Goal: Transaction & Acquisition: Purchase product/service

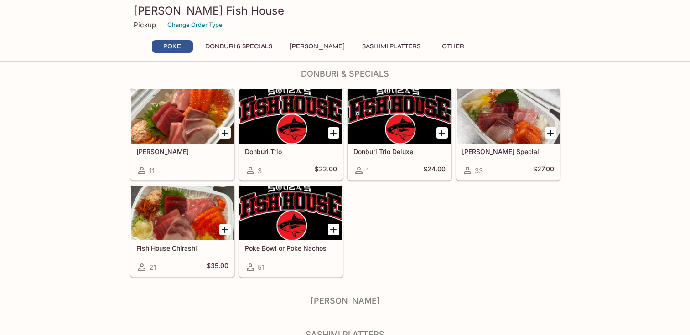
scroll to position [137, 0]
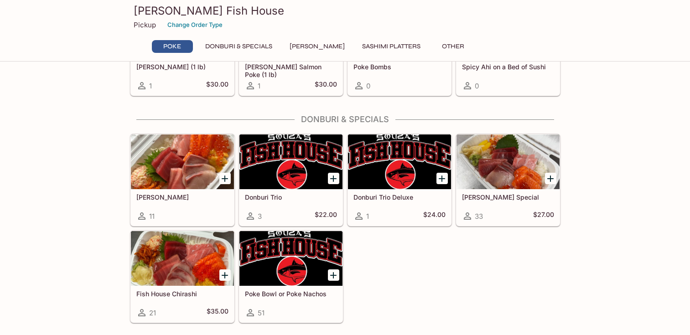
click at [517, 177] on div at bounding box center [507, 162] width 103 height 55
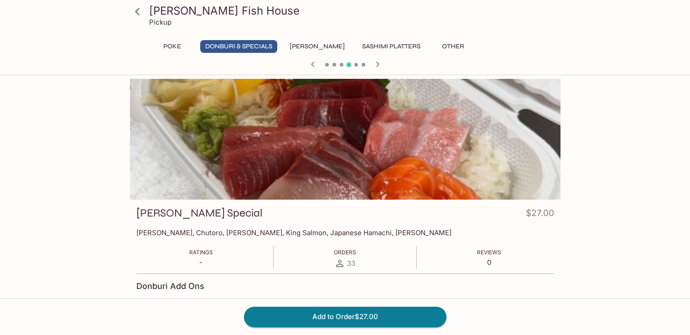
click at [241, 44] on button "Donburi & Specials" at bounding box center [238, 46] width 77 height 13
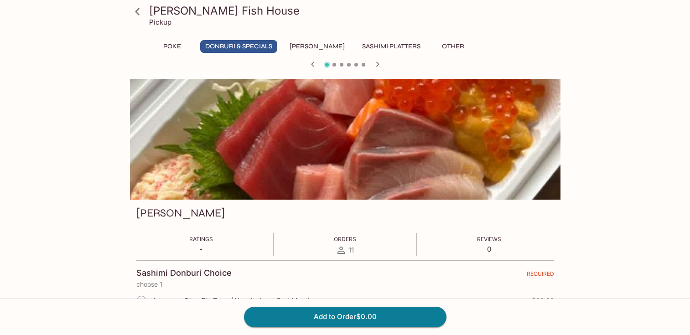
scroll to position [138, 0]
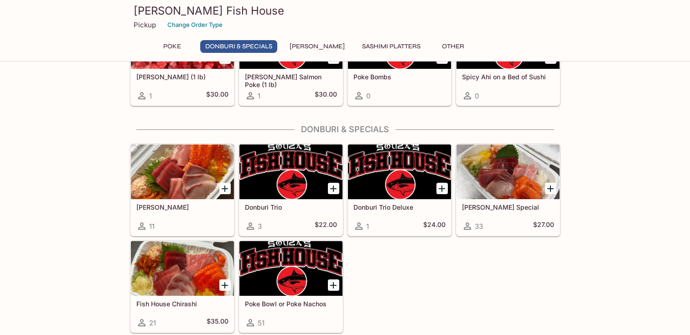
scroll to position [183, 0]
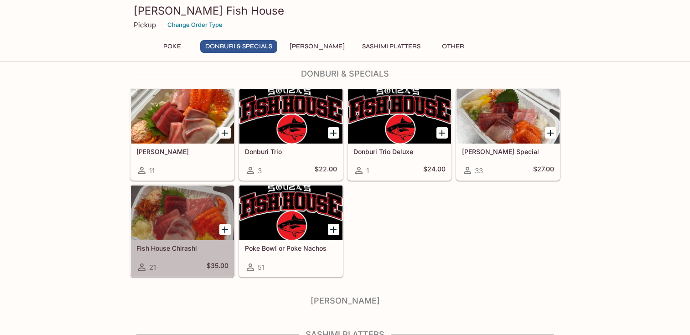
click at [196, 230] on div at bounding box center [182, 213] width 103 height 55
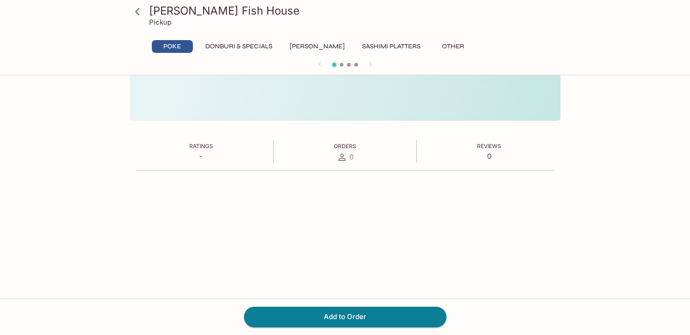
scroll to position [78, 0]
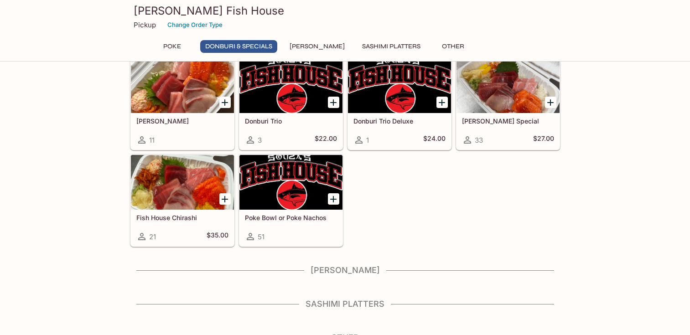
scroll to position [226, 0]
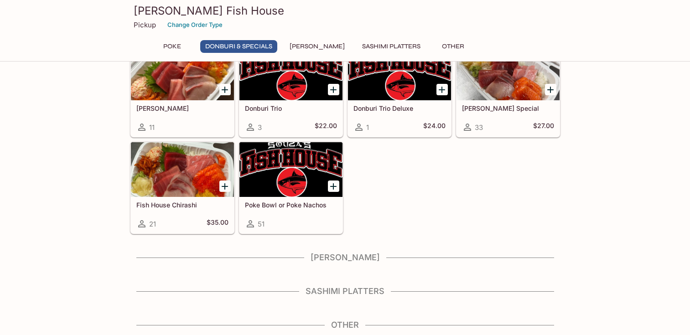
click at [197, 187] on div at bounding box center [182, 169] width 103 height 55
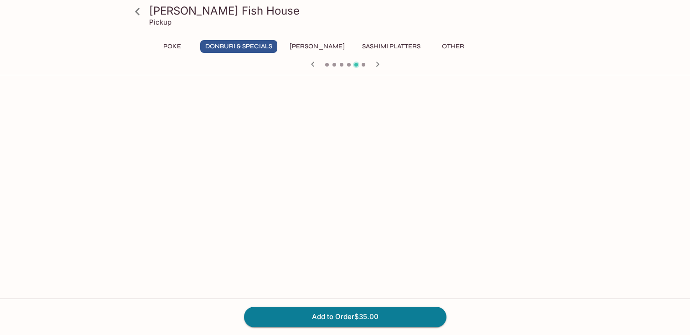
scroll to position [31, 0]
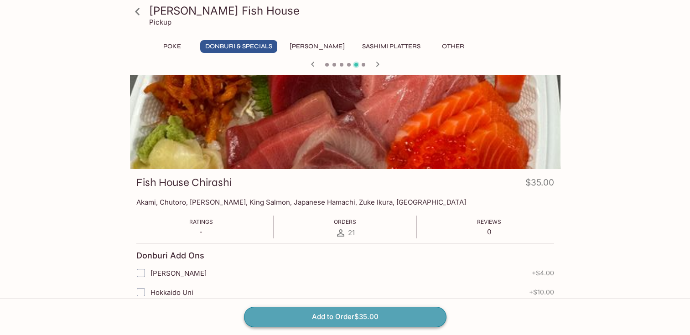
click at [398, 312] on button "Add to Order $35.00" at bounding box center [345, 317] width 202 height 20
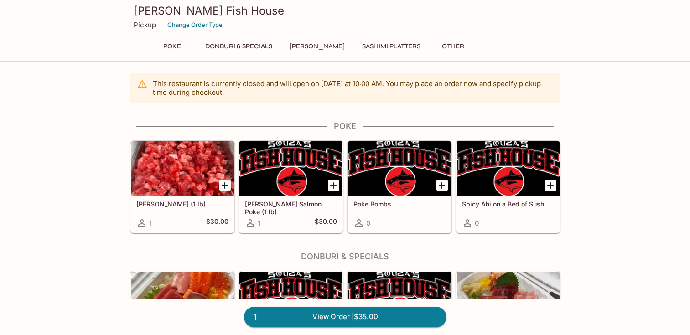
scroll to position [183, 0]
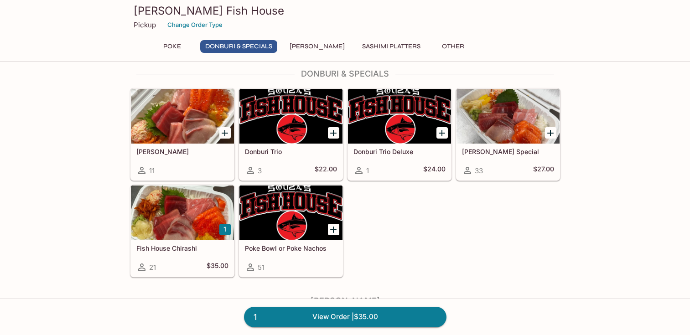
click at [226, 230] on button "1" at bounding box center [224, 229] width 11 height 11
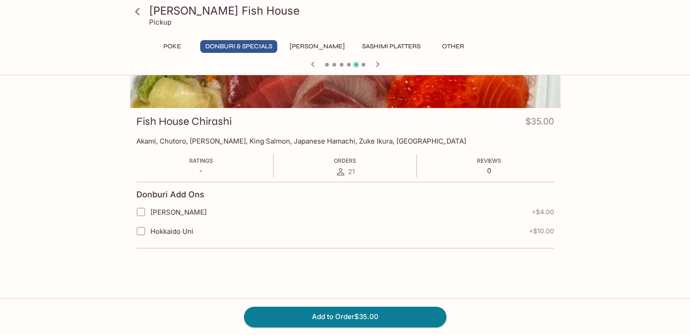
scroll to position [184, 0]
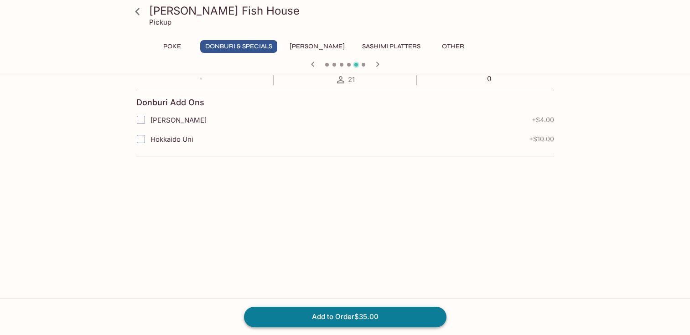
click at [377, 314] on button "Add to Order $35.00" at bounding box center [345, 317] width 202 height 20
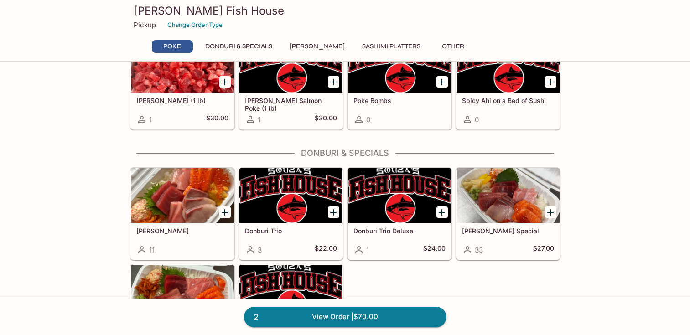
scroll to position [241, 0]
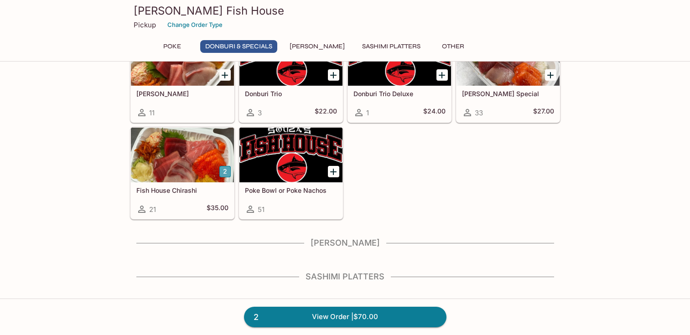
click at [224, 173] on button "2" at bounding box center [224, 171] width 11 height 11
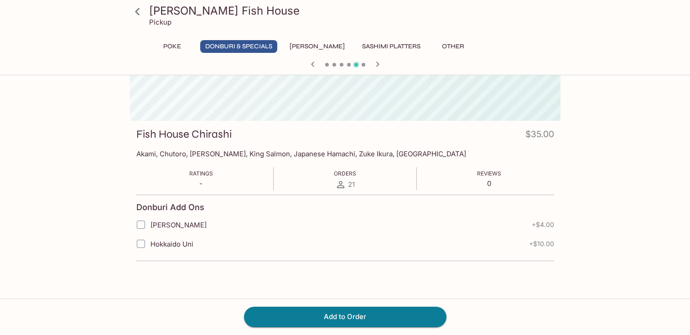
scroll to position [78, 0]
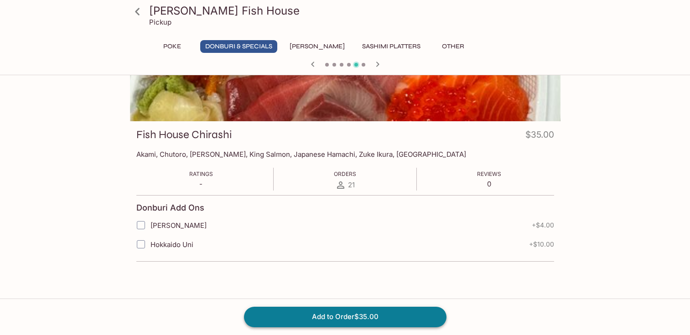
click at [353, 312] on button "Add to Order $35.00" at bounding box center [345, 317] width 202 height 20
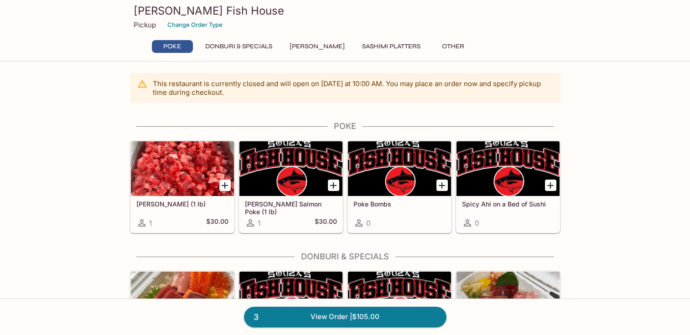
scroll to position [137, 0]
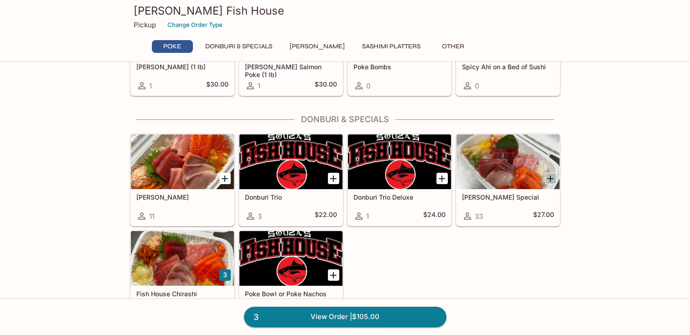
click at [547, 180] on icon "Add Souza Special" at bounding box center [550, 178] width 11 height 11
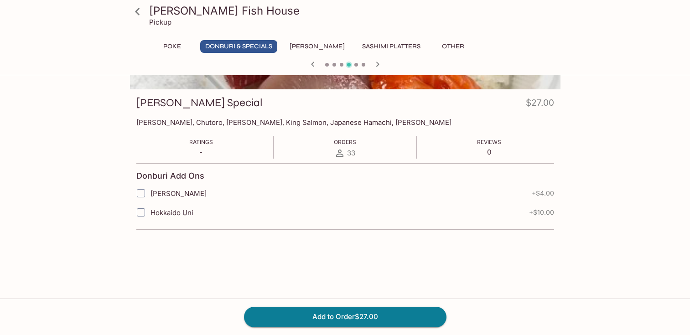
scroll to position [150, 0]
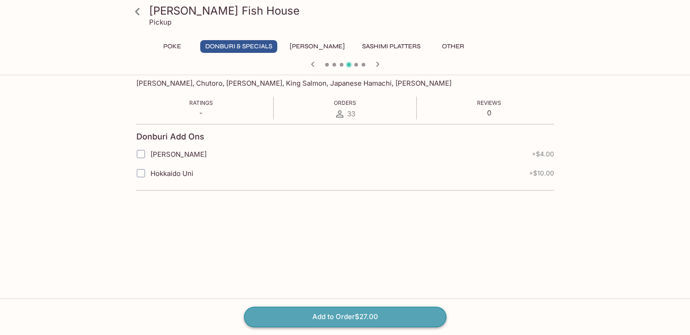
click at [417, 318] on button "Add to Order $27.00" at bounding box center [345, 317] width 202 height 20
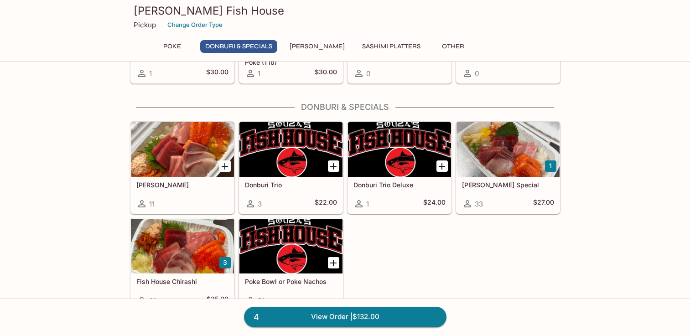
scroll to position [183, 0]
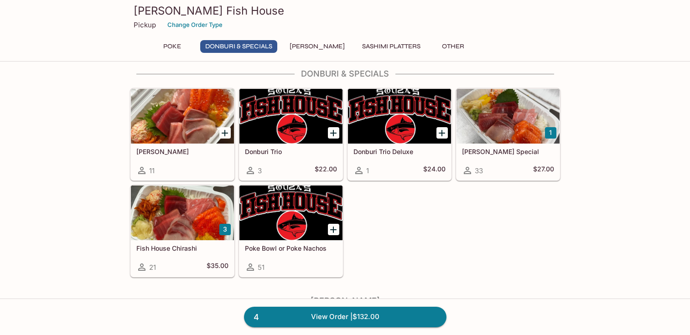
click at [548, 132] on button "1" at bounding box center [550, 132] width 11 height 11
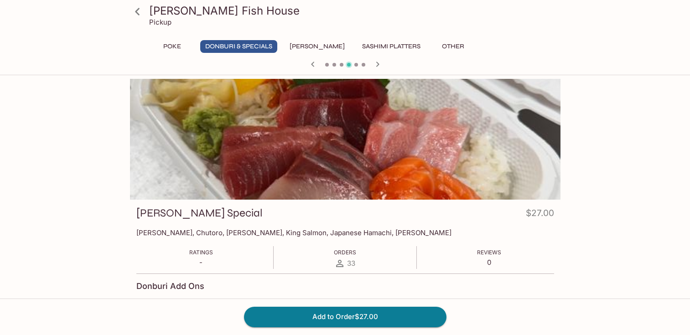
scroll to position [78, 0]
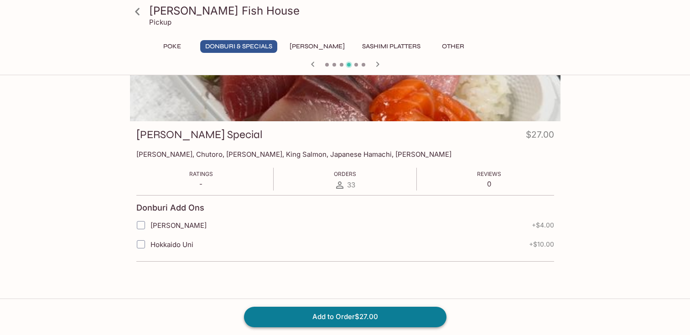
click at [378, 320] on button "Add to Order $27.00" at bounding box center [345, 317] width 202 height 20
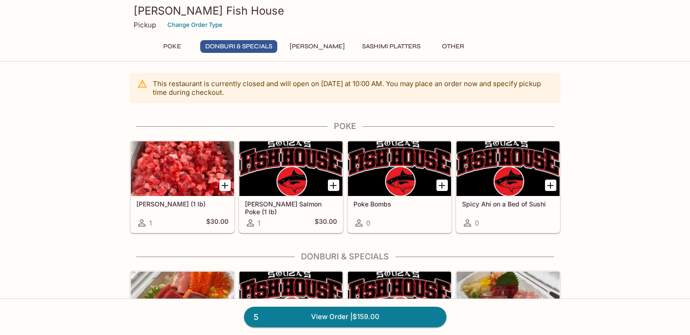
scroll to position [183, 0]
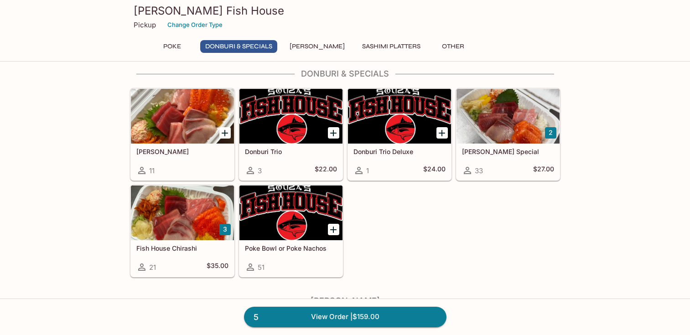
click at [552, 135] on button "2" at bounding box center [550, 132] width 11 height 11
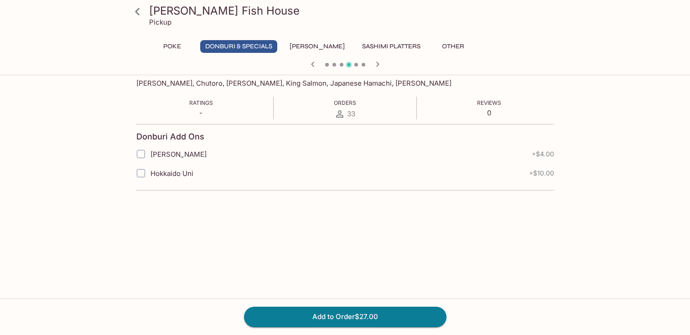
scroll to position [58, 0]
click at [404, 320] on button "Add to Order $27.00" at bounding box center [345, 317] width 202 height 20
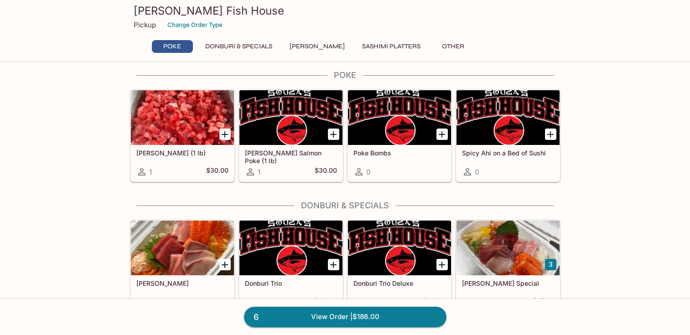
scroll to position [116, 0]
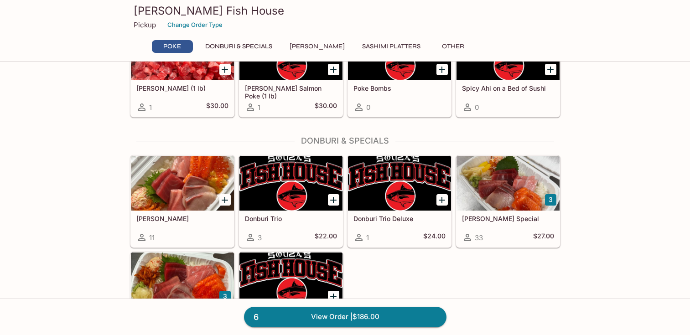
click at [552, 203] on button "3" at bounding box center [550, 199] width 11 height 11
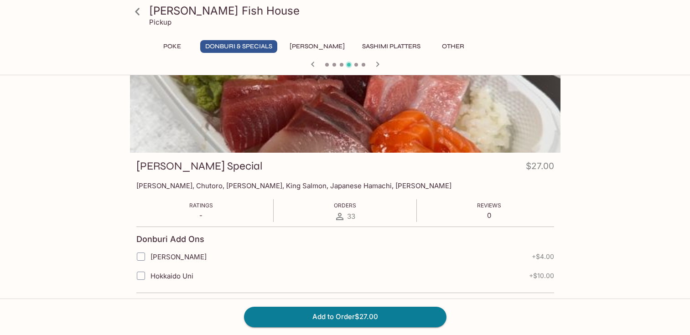
scroll to position [150, 0]
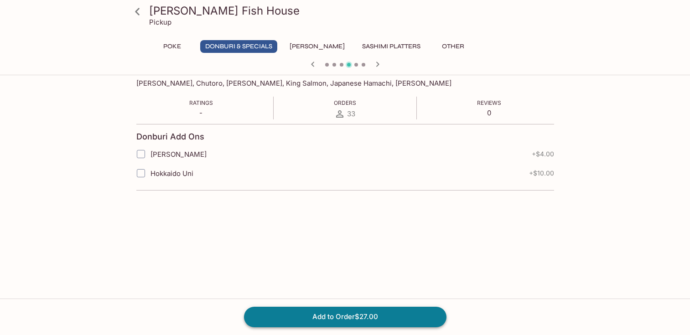
click at [387, 315] on button "Add to Order $27.00" at bounding box center [345, 317] width 202 height 20
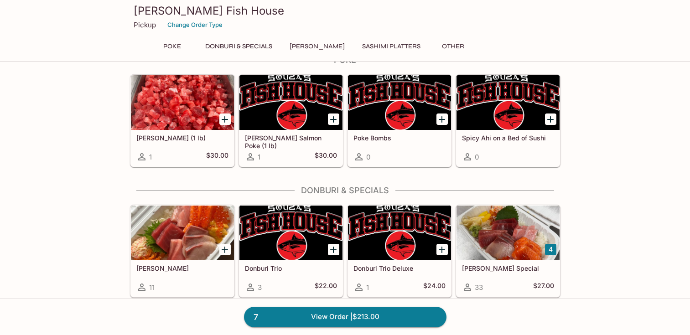
scroll to position [272, 0]
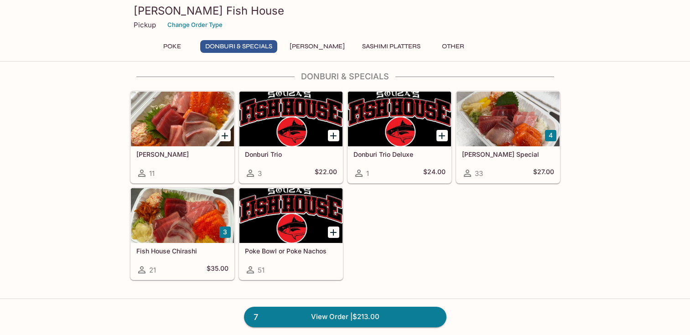
click at [292, 236] on div at bounding box center [290, 215] width 103 height 55
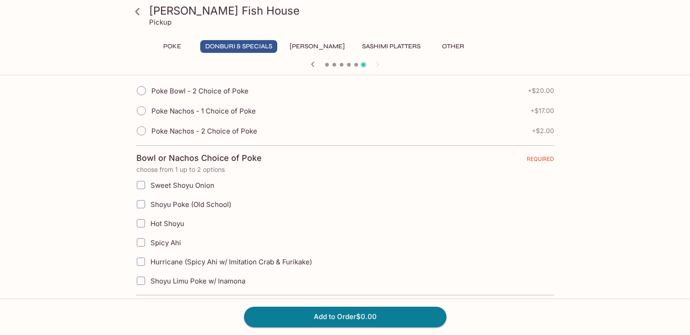
scroll to position [276, 0]
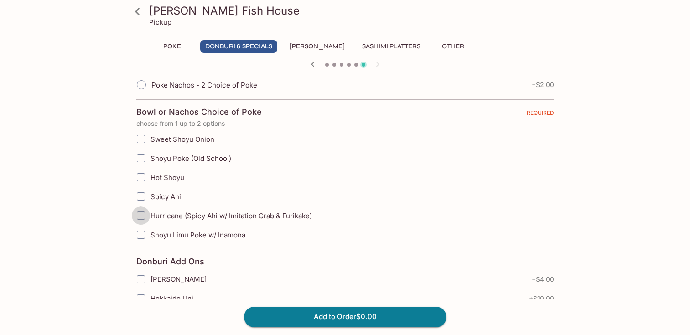
click at [142, 214] on input "Hurricane (Spicy Ahi w/ Imitation Crab & Furikake)" at bounding box center [141, 216] width 18 height 18
checkbox input "true"
click at [140, 141] on input "Sweet Shoyu Onion" at bounding box center [141, 139] width 18 height 18
checkbox input "true"
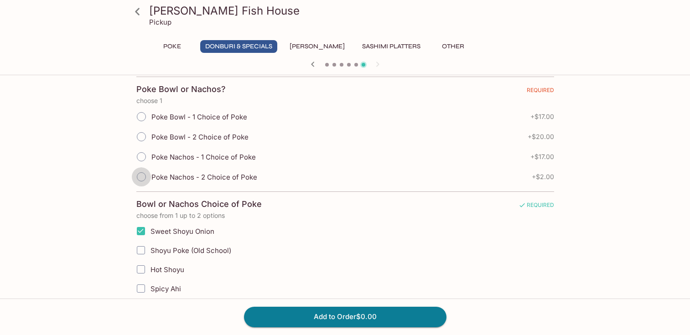
click at [140, 179] on input "Poke Nachos - 2 Choice of Poke" at bounding box center [141, 176] width 19 height 19
radio input "true"
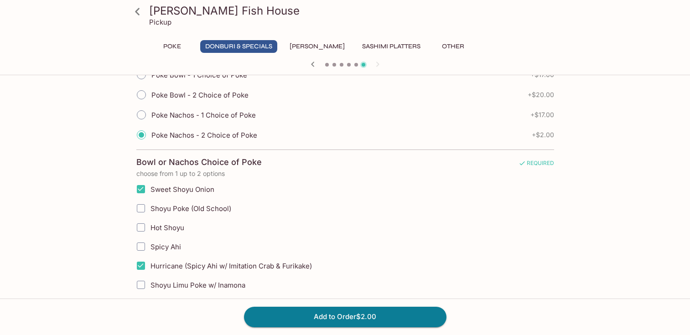
scroll to position [261, 0]
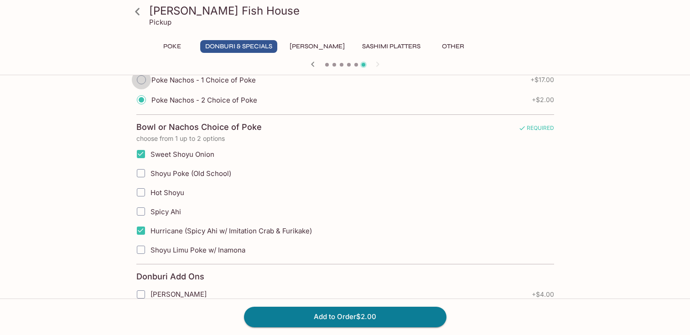
click at [142, 81] on input "Poke Nachos - 1 Choice of Poke" at bounding box center [141, 79] width 19 height 19
radio input "true"
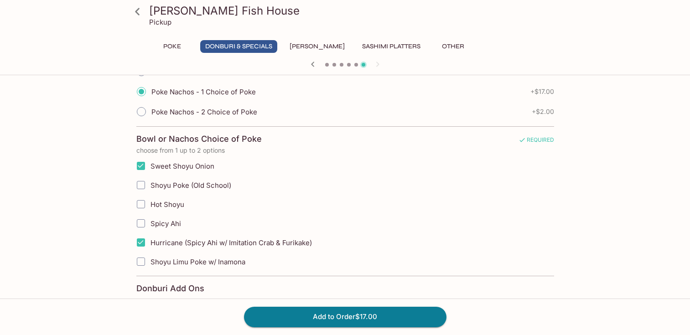
scroll to position [215, 0]
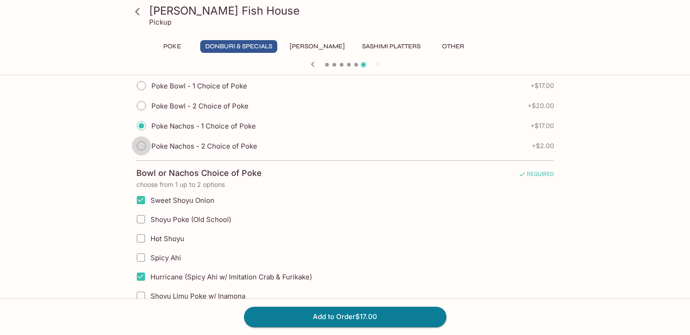
click at [142, 145] on input "Poke Nachos - 2 Choice of Poke" at bounding box center [141, 145] width 19 height 19
radio input "true"
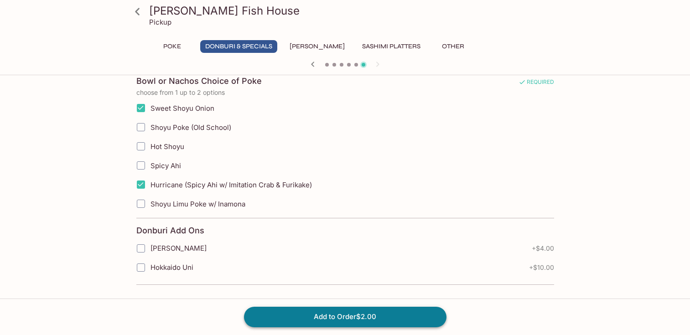
click at [416, 313] on button "Add to Order $2.00" at bounding box center [345, 317] width 202 height 20
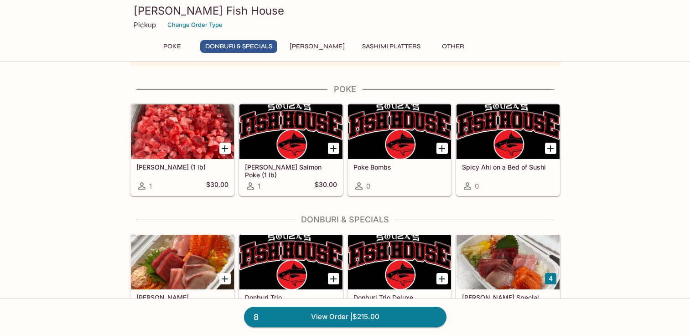
scroll to position [183, 0]
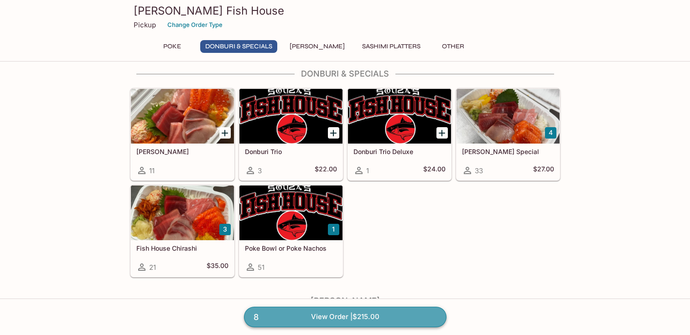
click at [352, 318] on link "8 View Order | $215.00" at bounding box center [345, 317] width 202 height 20
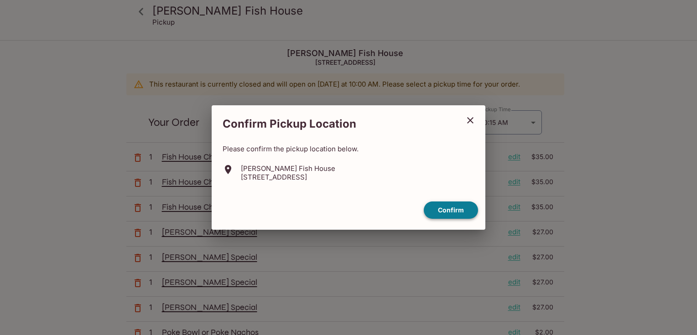
click at [454, 212] on button "Confirm" at bounding box center [451, 211] width 54 height 18
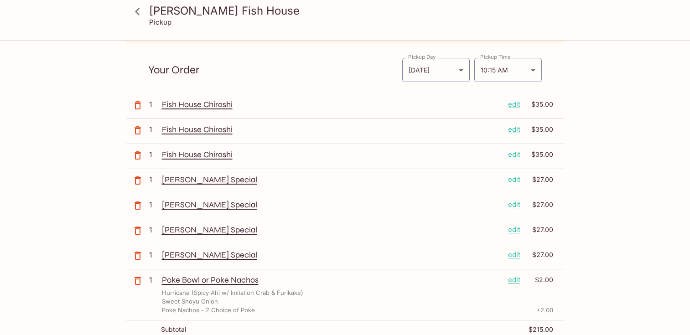
scroll to position [92, 0]
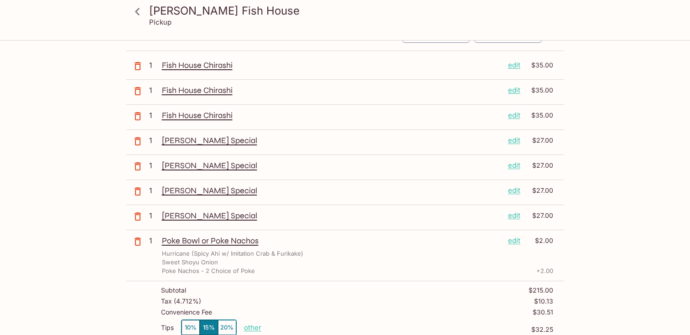
click at [140, 240] on icon "button" at bounding box center [138, 242] width 6 height 8
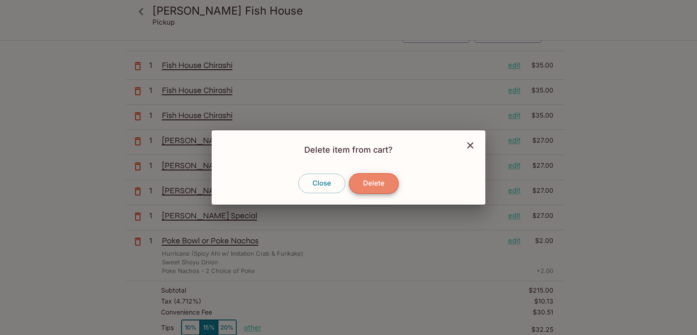
click at [387, 184] on button "Delete" at bounding box center [374, 183] width 50 height 20
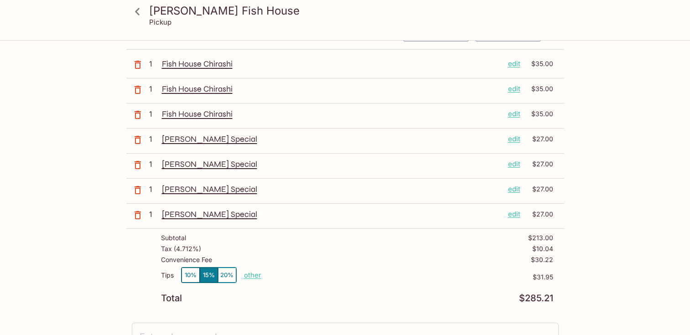
scroll to position [0, 0]
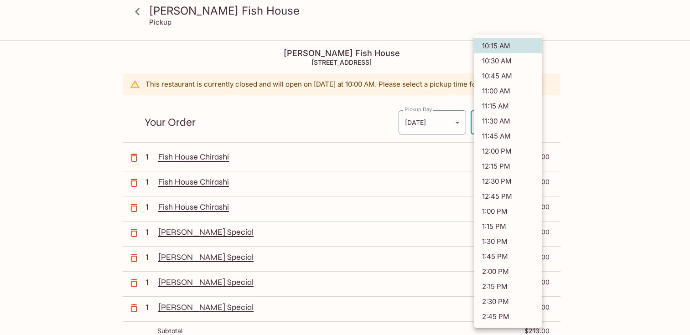
click at [531, 125] on body "[PERSON_NAME] Fish House Pickup [PERSON_NAME] Fish House [STREET_ADDRESS] This …" at bounding box center [345, 208] width 690 height 335
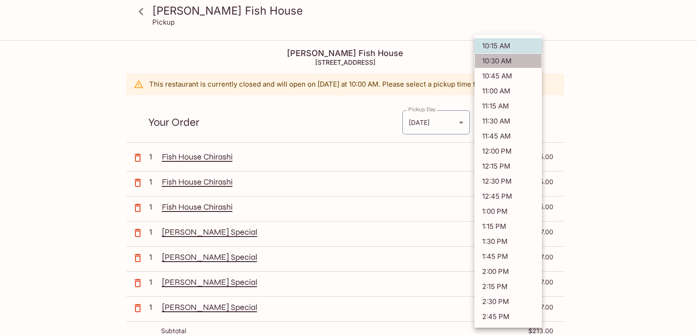
click at [508, 60] on li "10:30 AM" at bounding box center [507, 60] width 67 height 15
type input "[DATE]T20:30:00.000000Z"
click at [532, 123] on body "[PERSON_NAME] Fish House Pickup [PERSON_NAME] Fish House [STREET_ADDRESS] This …" at bounding box center [348, 208] width 697 height 335
click at [507, 61] on li "10:30 AM" at bounding box center [507, 60] width 67 height 15
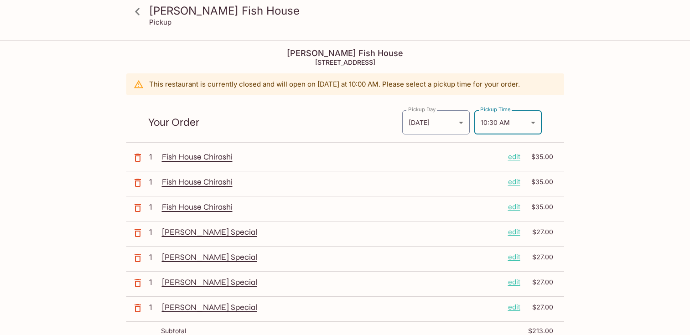
click at [138, 12] on icon at bounding box center [138, 12] width 16 height 16
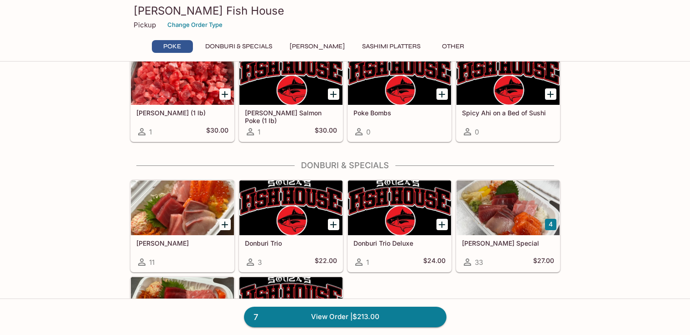
scroll to position [228, 0]
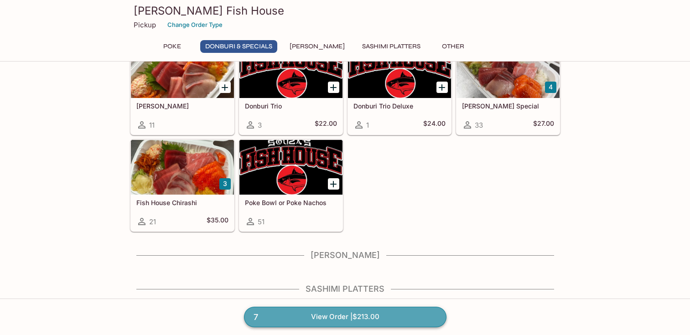
click at [332, 318] on link "7 View Order | $213.00" at bounding box center [345, 317] width 202 height 20
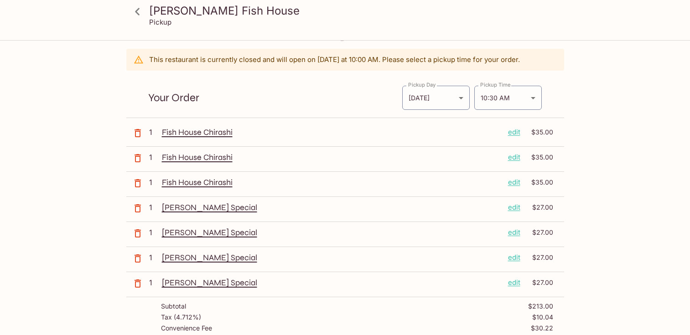
scroll to position [92, 0]
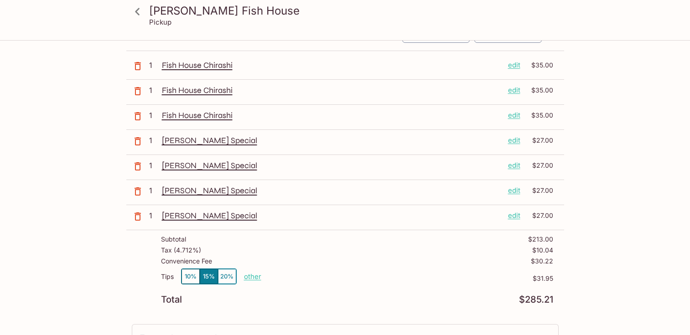
click at [191, 277] on button "10%" at bounding box center [191, 276] width 18 height 15
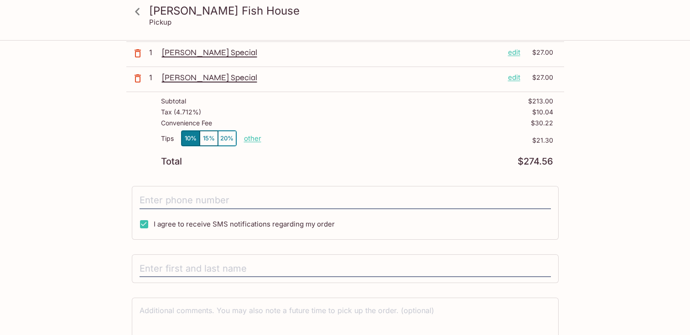
scroll to position [0, 0]
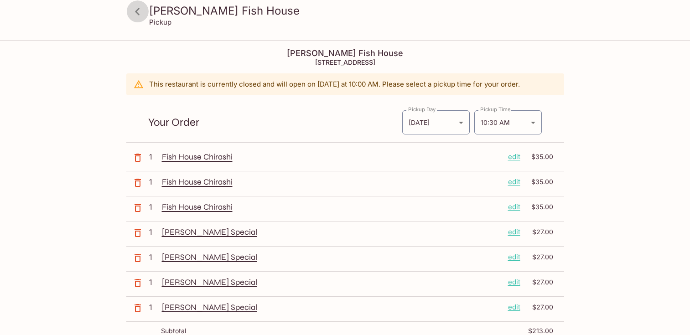
click at [138, 12] on icon at bounding box center [138, 12] width 16 height 16
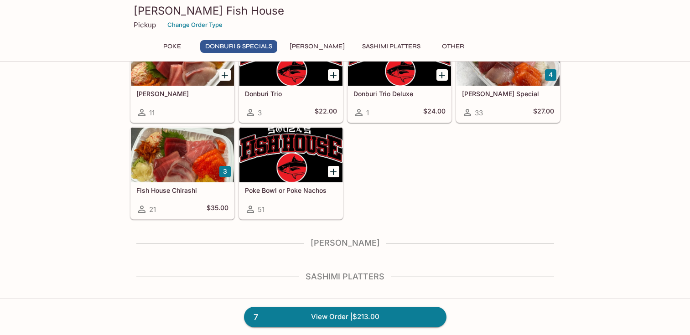
scroll to position [272, 0]
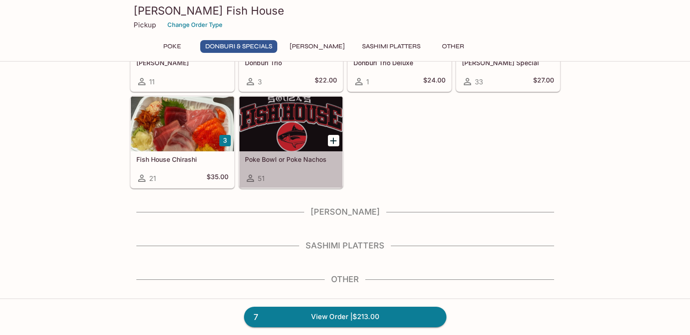
click at [297, 138] on div at bounding box center [290, 124] width 103 height 55
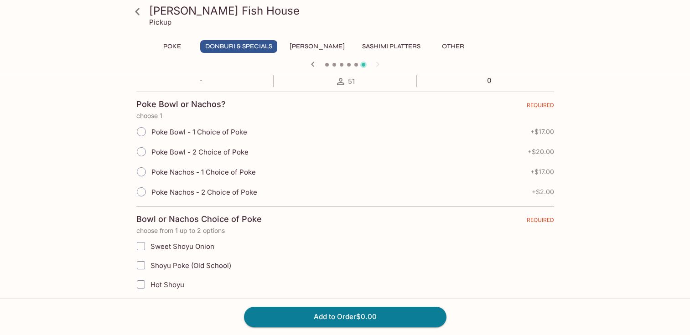
scroll to position [123, 0]
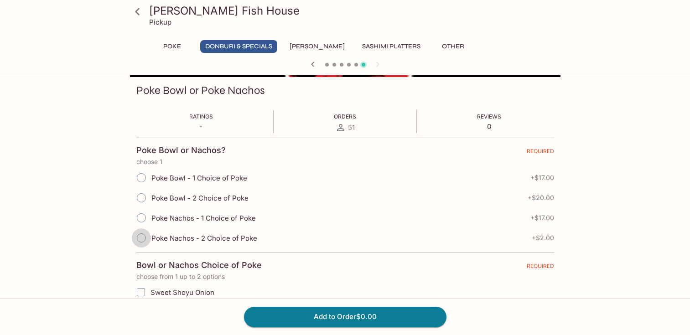
click at [142, 238] on input "Poke Nachos - 2 Choice of Poke" at bounding box center [141, 237] width 19 height 19
radio input "true"
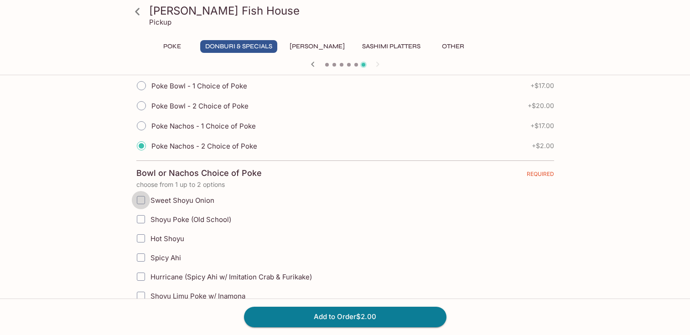
click at [141, 199] on input "Sweet Shoyu Onion" at bounding box center [141, 200] width 18 height 18
checkbox input "true"
click at [141, 275] on input "Hurricane (Spicy Ahi w/ Imitation Crab & Furikake)" at bounding box center [141, 277] width 18 height 18
checkbox input "true"
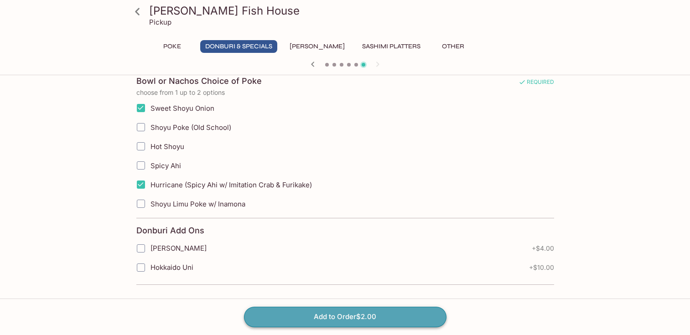
click at [375, 316] on button "Add to Order $2.00" at bounding box center [345, 317] width 202 height 20
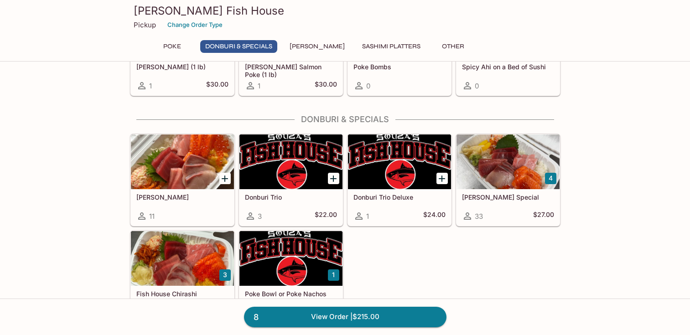
scroll to position [272, 0]
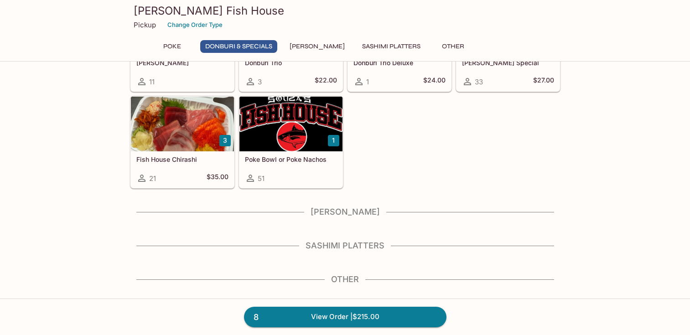
click at [315, 143] on div at bounding box center [290, 124] width 103 height 55
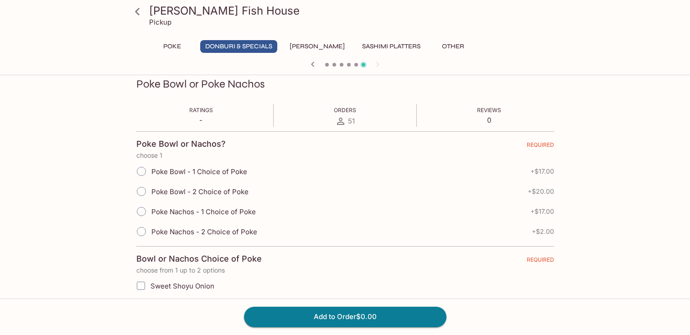
scroll to position [123, 0]
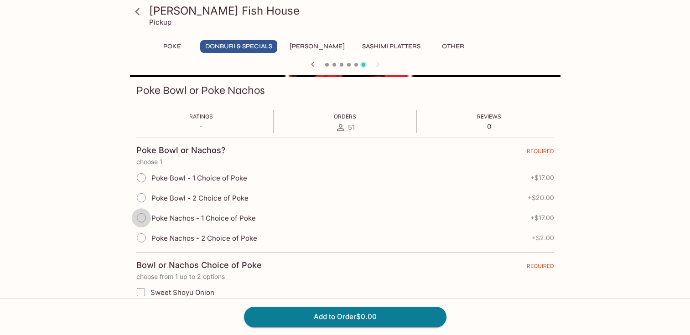
click at [142, 219] on input "Poke Nachos - 1 Choice of Poke" at bounding box center [141, 217] width 19 height 19
radio input "true"
click at [141, 237] on input "Poke Nachos - 2 Choice of Poke" at bounding box center [141, 237] width 19 height 19
radio input "true"
click at [141, 218] on input "Poke Nachos - 1 Choice of Poke" at bounding box center [141, 217] width 19 height 19
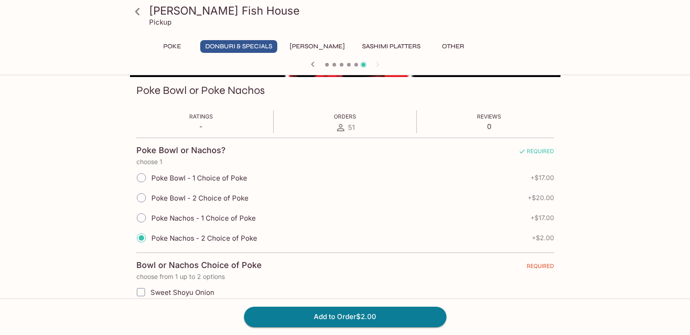
radio input "true"
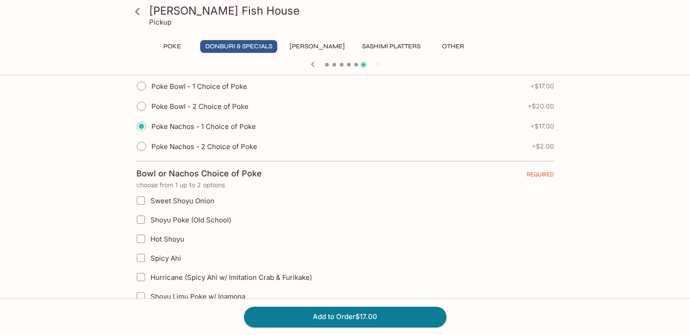
scroll to position [215, 0]
click at [139, 146] on input "Poke Nachos - 2 Choice of Poke" at bounding box center [141, 145] width 19 height 19
radio input "true"
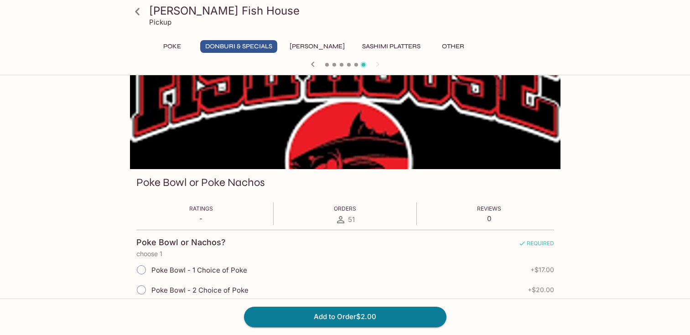
scroll to position [0, 0]
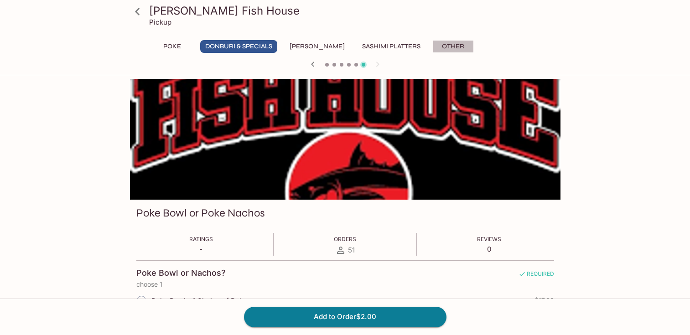
click at [438, 50] on button "Other" at bounding box center [453, 46] width 41 height 13
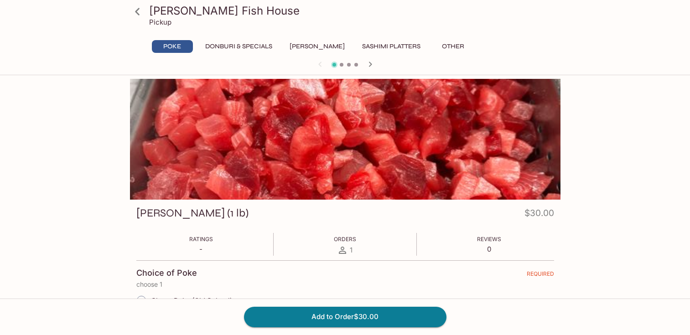
click at [382, 48] on button "Sashimi Platters" at bounding box center [391, 46] width 68 height 13
click at [368, 63] on icon "button" at bounding box center [370, 64] width 11 height 11
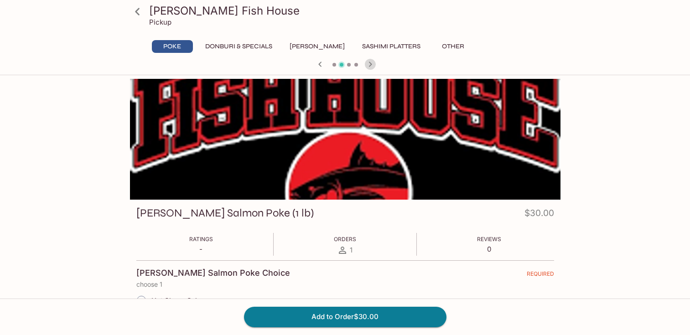
click at [368, 63] on icon "button" at bounding box center [370, 64] width 11 height 11
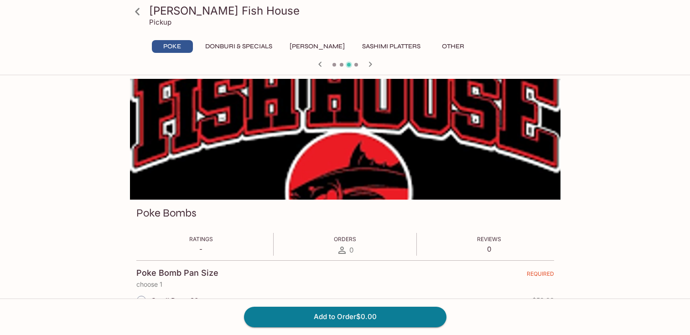
click at [370, 66] on icon "button" at bounding box center [370, 64] width 11 height 11
click at [144, 14] on icon at bounding box center [138, 12] width 16 height 16
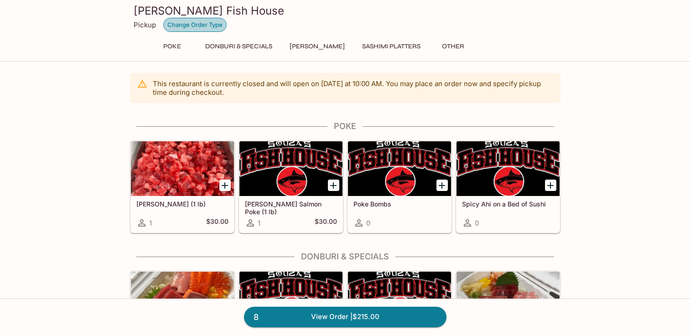
click at [201, 27] on button "Change Order Type" at bounding box center [194, 25] width 63 height 14
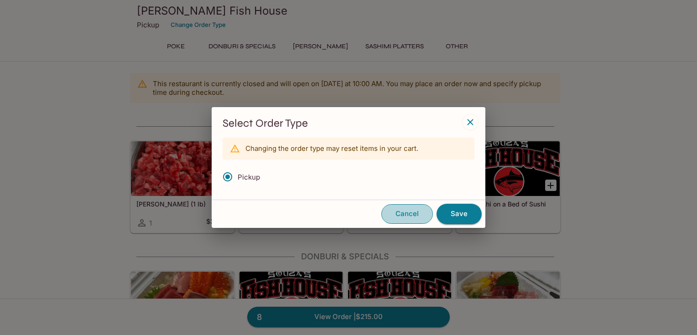
click at [416, 214] on button "Cancel" at bounding box center [407, 213] width 52 height 19
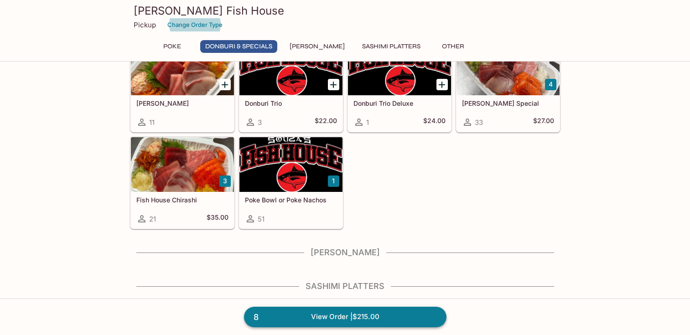
scroll to position [272, 0]
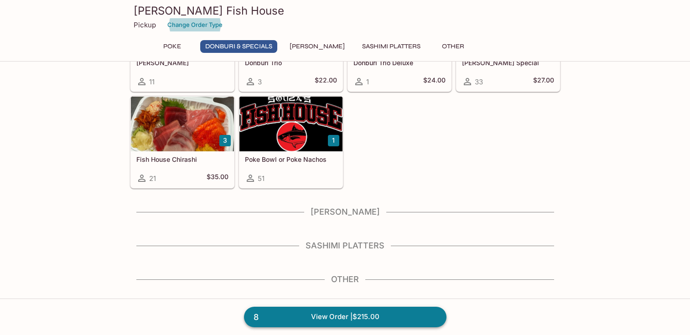
click at [354, 317] on link "8 View Order | $215.00" at bounding box center [345, 317] width 202 height 20
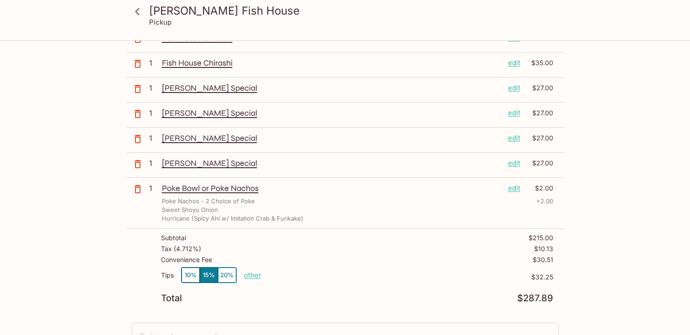
scroll to position [190, 0]
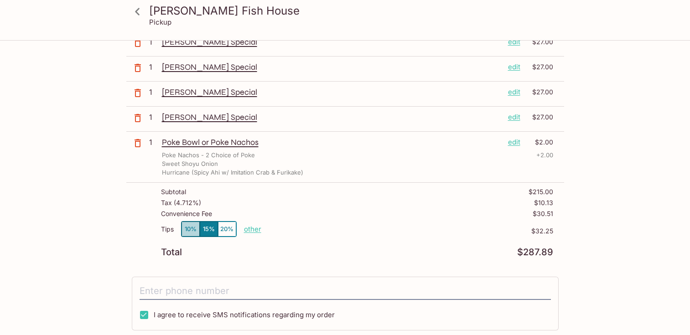
click at [188, 228] on button "10%" at bounding box center [191, 229] width 18 height 15
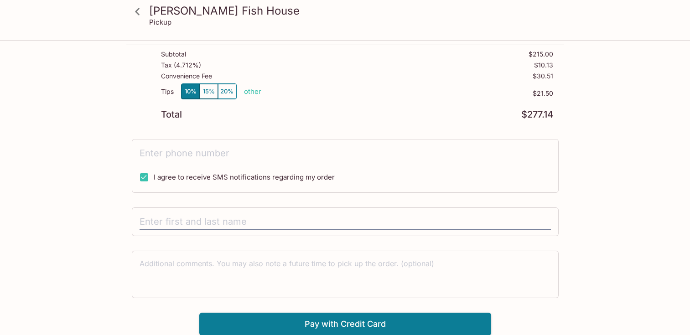
click at [279, 158] on input "tel" at bounding box center [345, 153] width 411 height 17
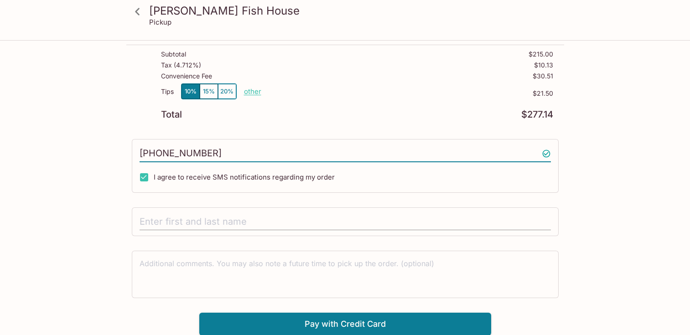
type input "[PHONE_NUMBER]"
click at [182, 222] on input "text" at bounding box center [345, 221] width 411 height 17
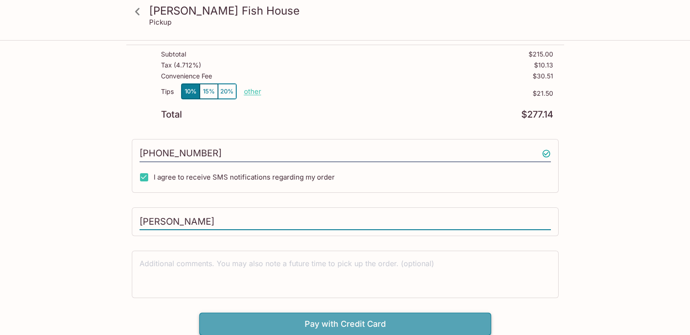
type input "[PERSON_NAME]"
click at [372, 320] on button "Pay with Credit Card" at bounding box center [345, 324] width 292 height 23
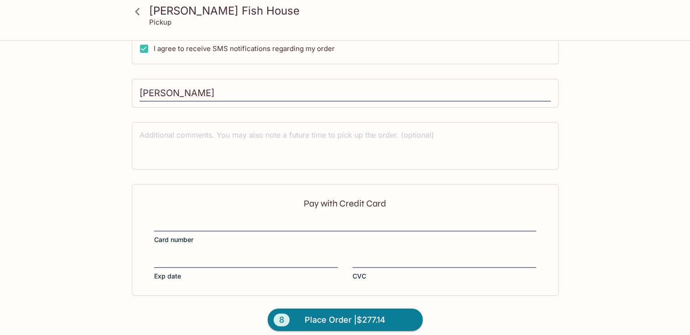
scroll to position [465, 0]
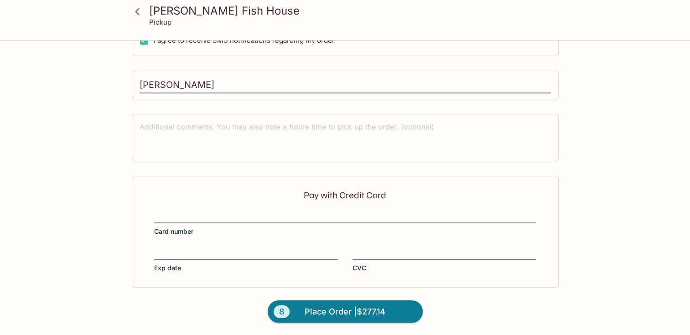
click at [220, 247] on div at bounding box center [246, 253] width 184 height 13
click at [220, 248] on input "Exp date" at bounding box center [246, 248] width 184 height 0
click at [347, 311] on span "Place Order | $277.14" at bounding box center [345, 312] width 81 height 15
